Goal: Task Accomplishment & Management: Complete application form

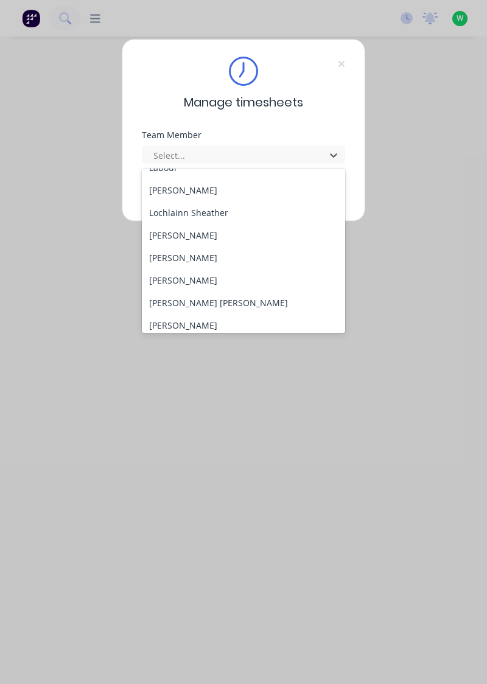
scroll to position [375, 0]
click at [211, 233] on div "[PERSON_NAME]" at bounding box center [244, 234] width 204 height 23
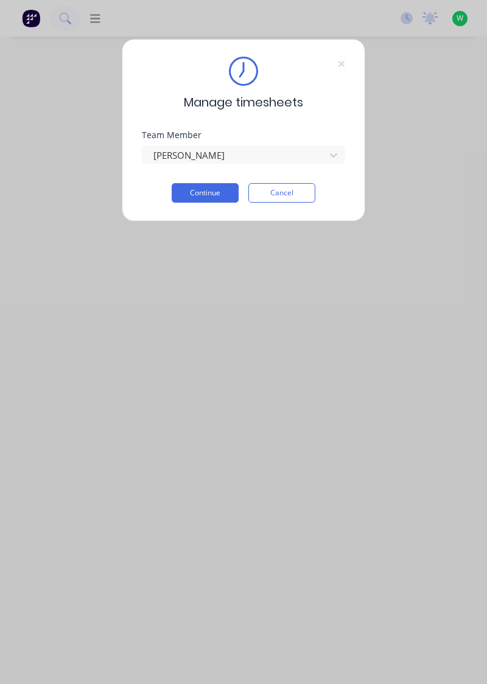
click at [214, 190] on button "Continue" at bounding box center [205, 192] width 67 height 19
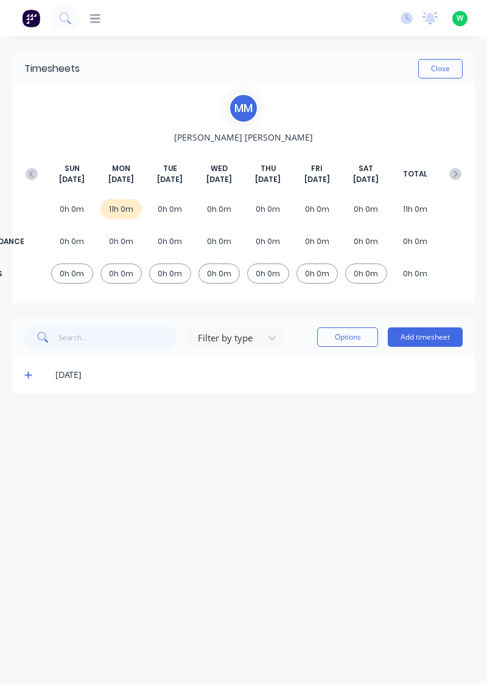
click at [437, 340] on button "Add timesheet" at bounding box center [425, 336] width 75 height 19
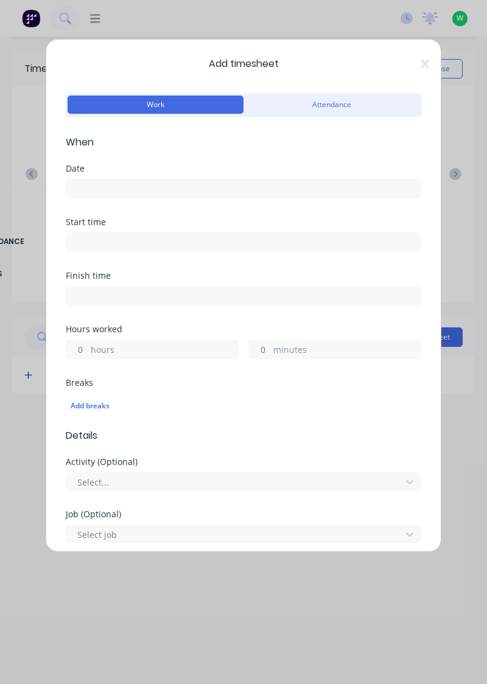
click at [109, 184] on input at bounding box center [243, 189] width 354 height 18
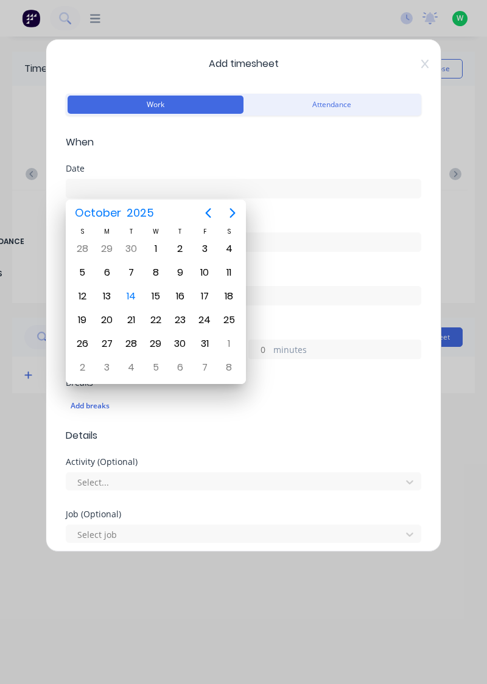
click at [136, 293] on div "14" at bounding box center [131, 296] width 18 height 18
type input "[DATE]"
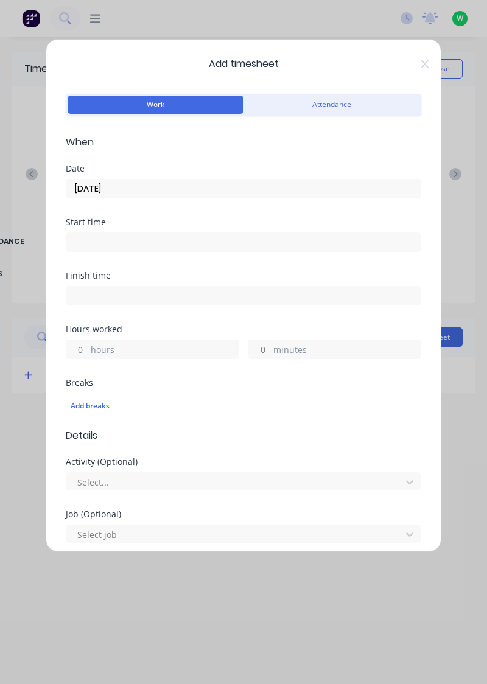
click at [114, 346] on label "hours" at bounding box center [164, 350] width 147 height 15
click at [88, 346] on input "hours" at bounding box center [76, 349] width 21 height 18
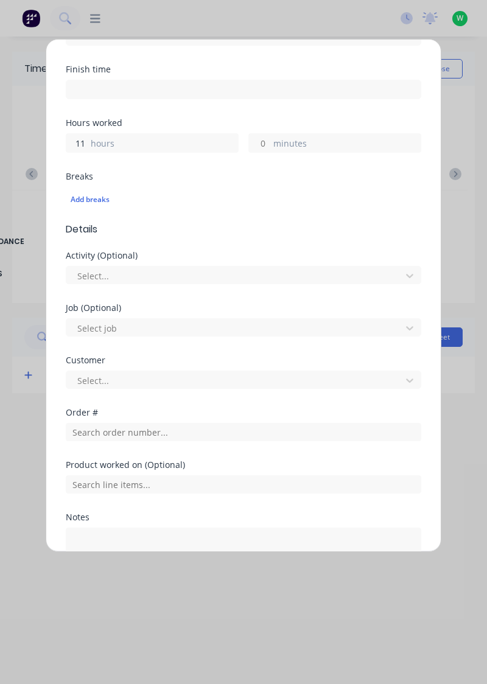
scroll to position [226, 0]
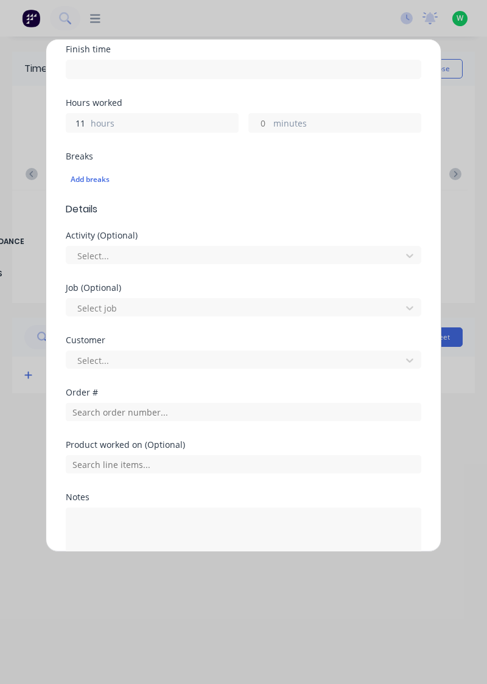
type input "11"
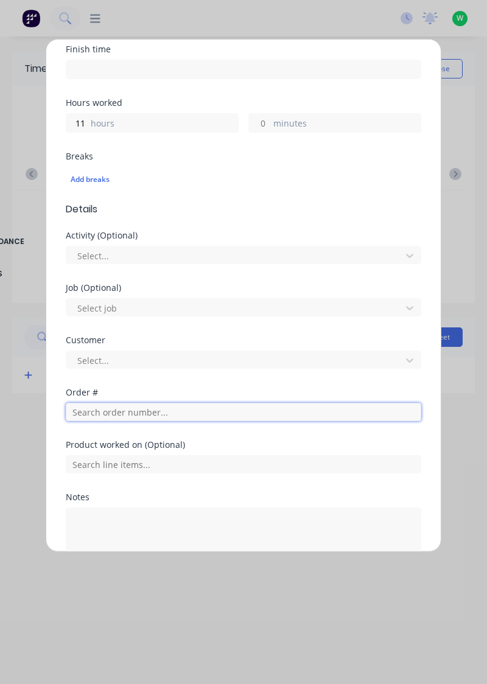
click at [94, 415] on input "text" at bounding box center [243, 412] width 355 height 18
type input "19016"
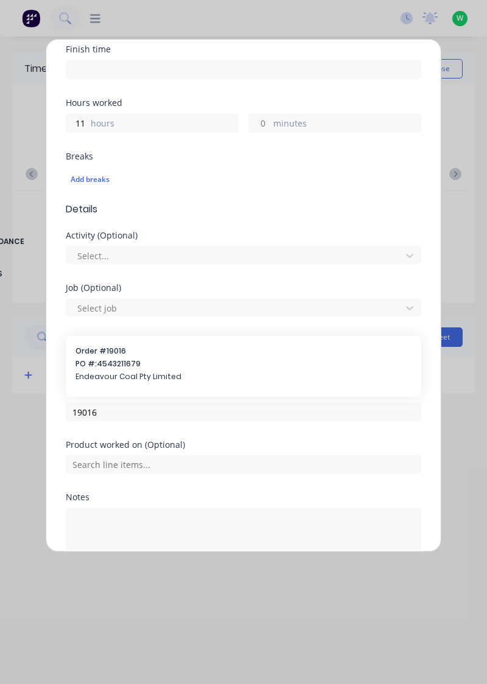
click at [135, 365] on span "PO #: 4543211679" at bounding box center [243, 363] width 336 height 11
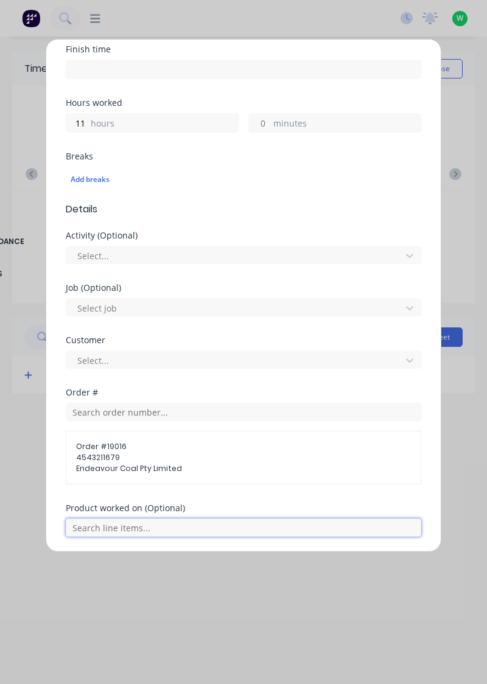
click at [172, 526] on input "text" at bounding box center [243, 527] width 355 height 18
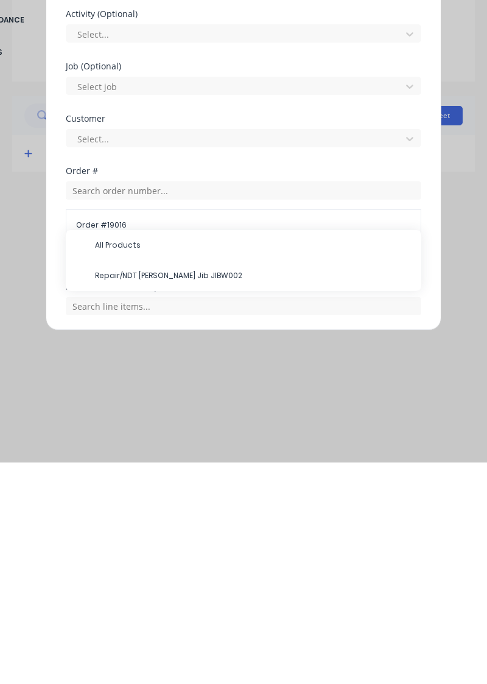
click at [200, 495] on span "Repair/NDT [PERSON_NAME] Jib JIBW002" at bounding box center [253, 497] width 316 height 11
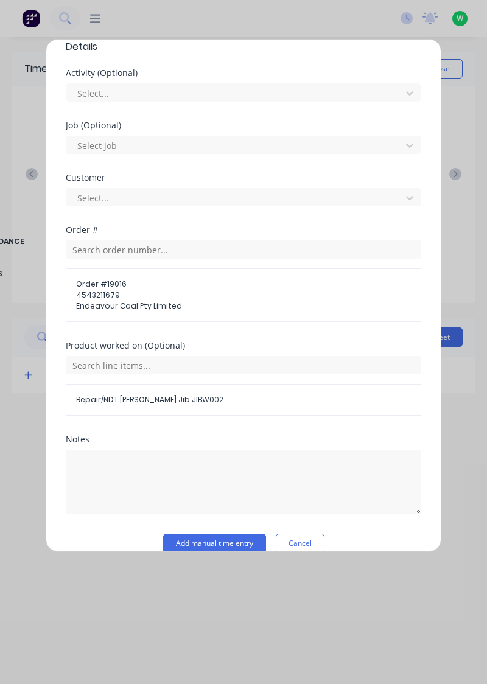
scroll to position [404, 0]
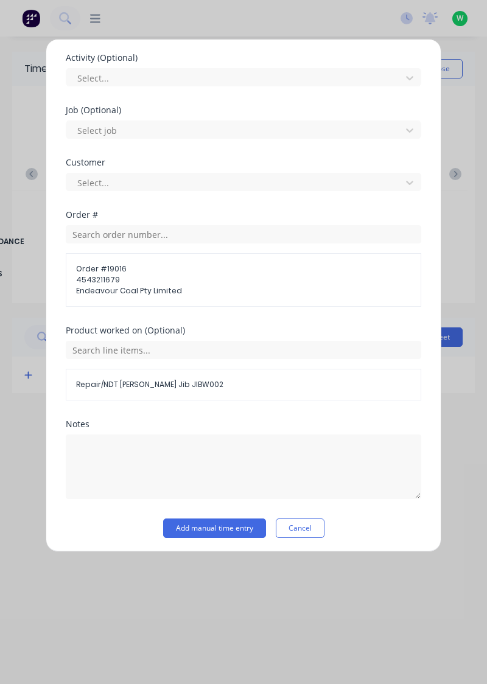
click at [244, 526] on button "Add manual time entry" at bounding box center [214, 527] width 103 height 19
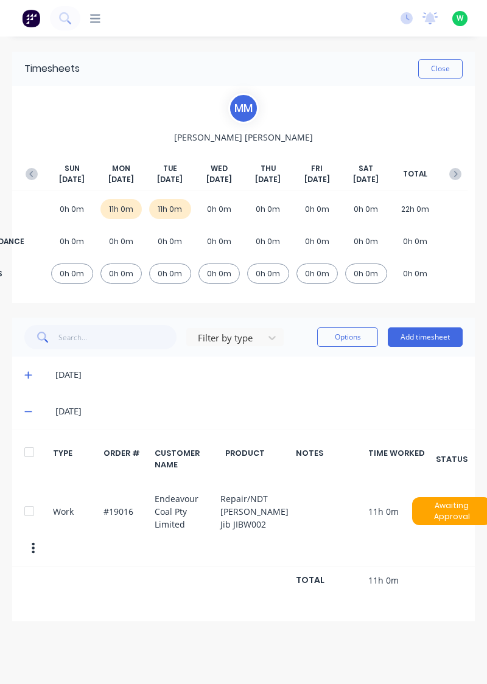
click at [30, 378] on icon at bounding box center [28, 375] width 8 height 9
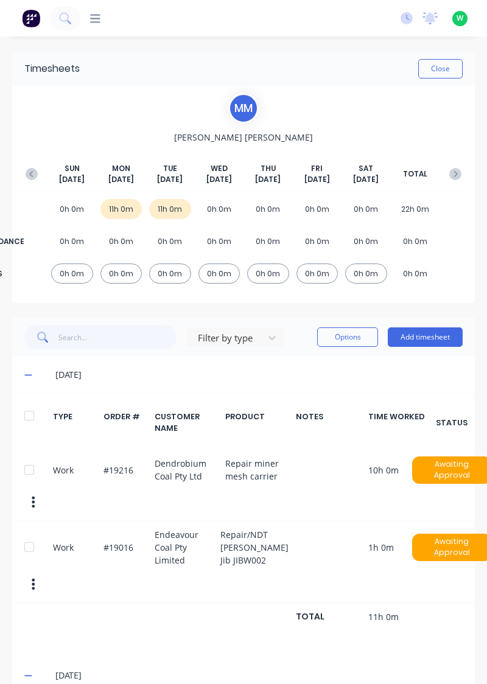
click at [35, 374] on span at bounding box center [30, 375] width 12 height 12
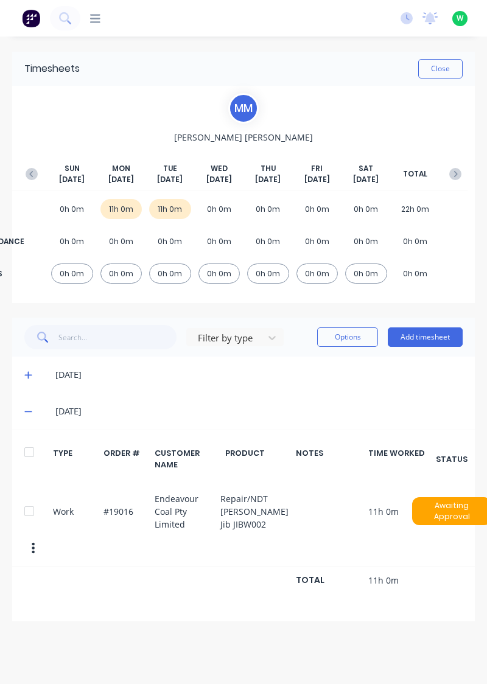
click at [33, 410] on span at bounding box center [30, 411] width 12 height 12
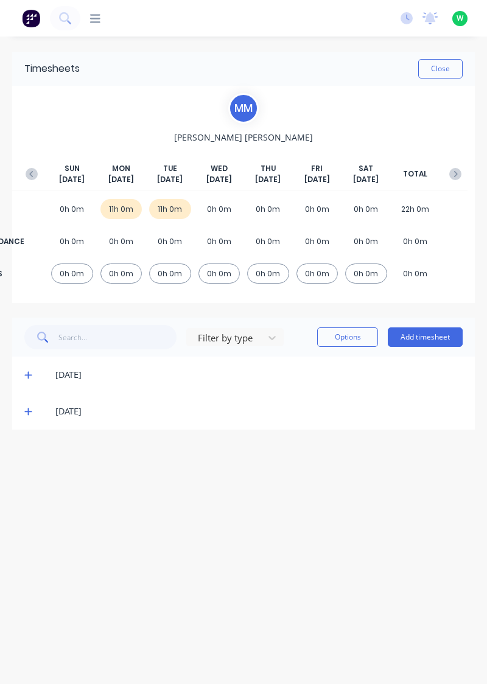
click at [447, 69] on button "Close" at bounding box center [440, 68] width 44 height 19
